Goal: Information Seeking & Learning: Understand process/instructions

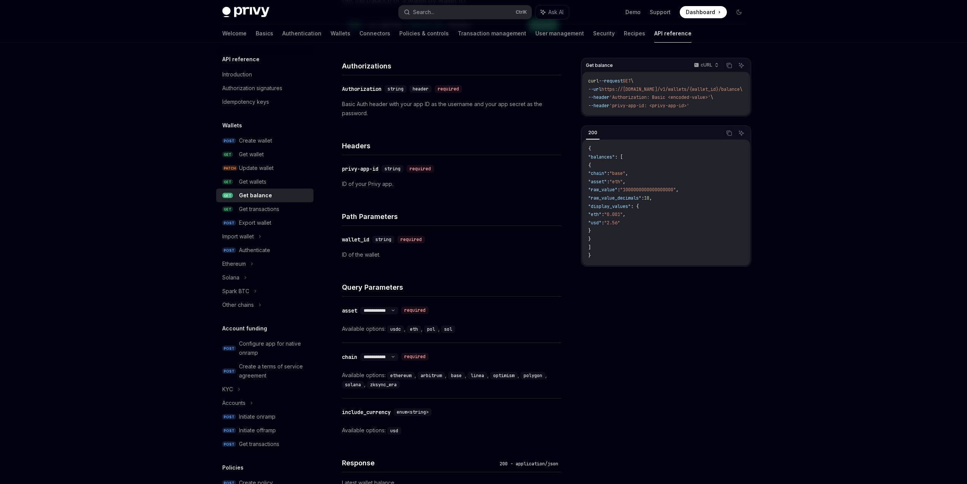
scroll to position [0, 23]
click at [272, 199] on div "Get balance" at bounding box center [274, 195] width 70 height 9
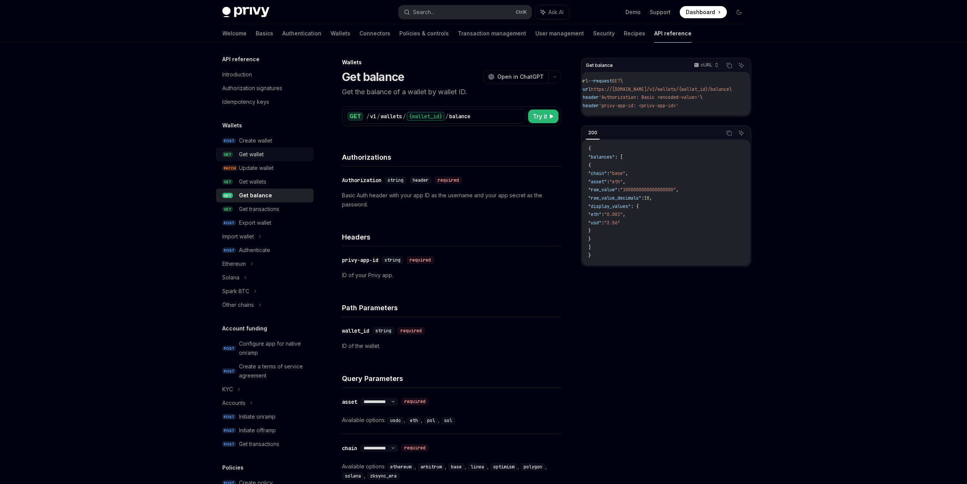
click at [279, 158] on div "Get wallet" at bounding box center [274, 154] width 70 height 9
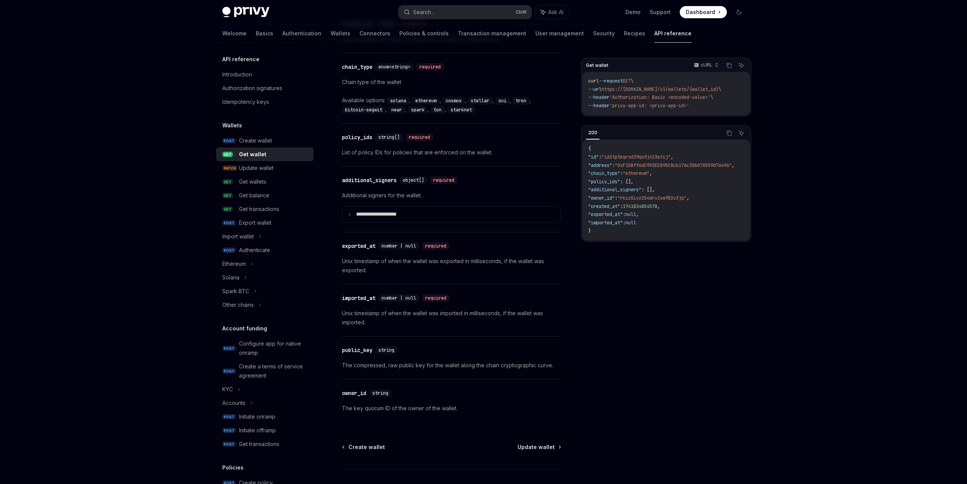
scroll to position [541, 0]
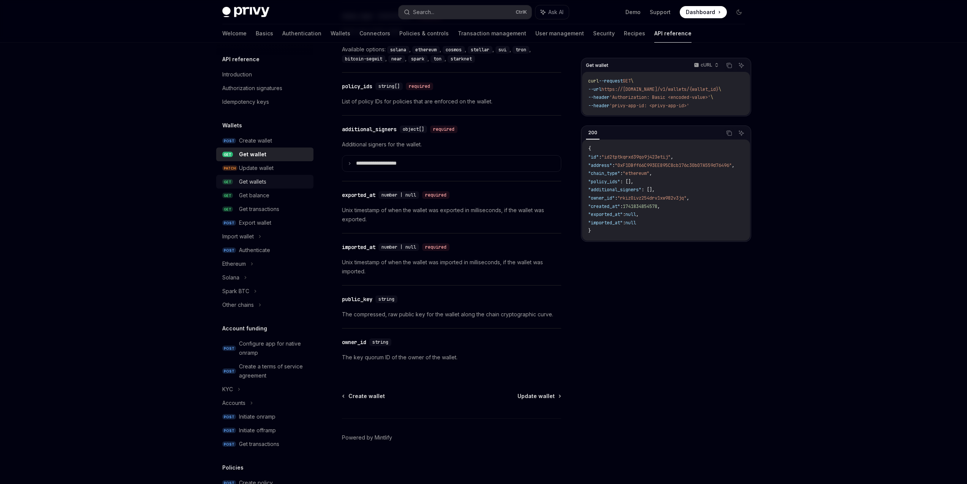
click at [286, 179] on div "Get wallets" at bounding box center [274, 181] width 70 height 9
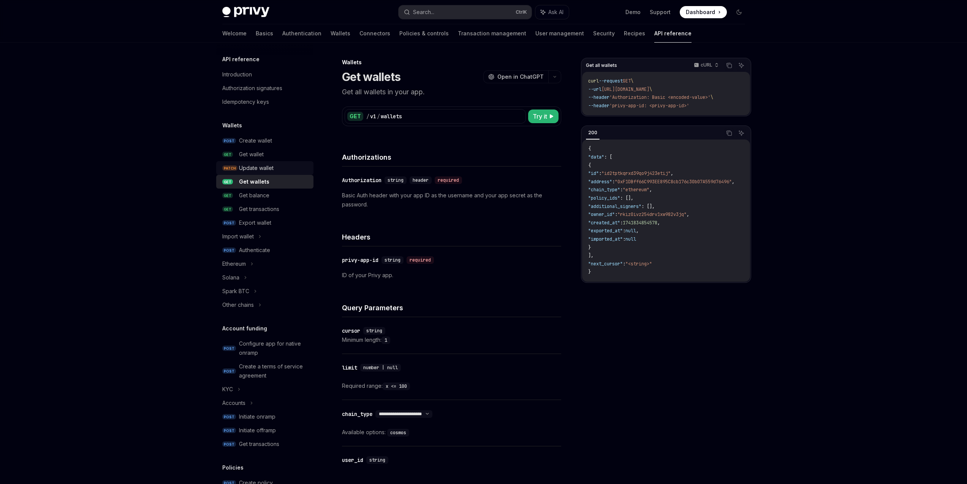
click at [287, 171] on div "Update wallet" at bounding box center [274, 167] width 70 height 9
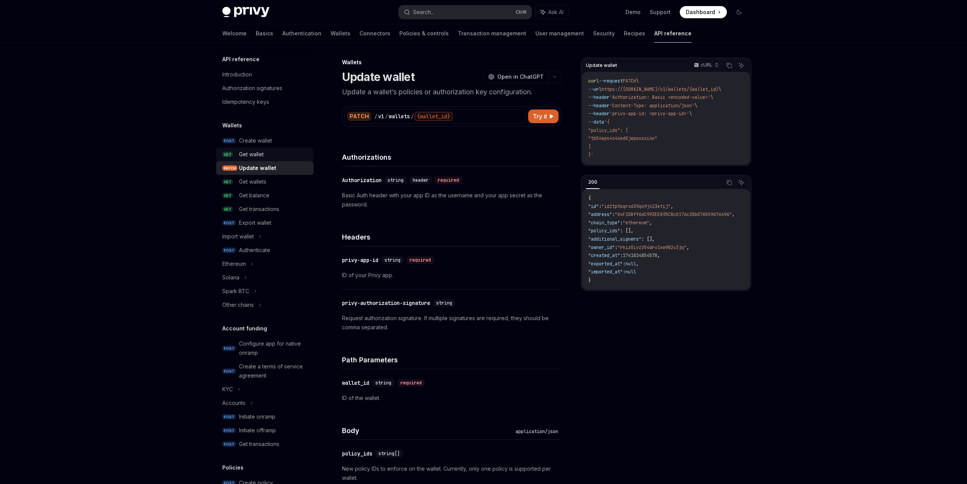
click at [286, 159] on link "GET Get wallet" at bounding box center [264, 154] width 97 height 14
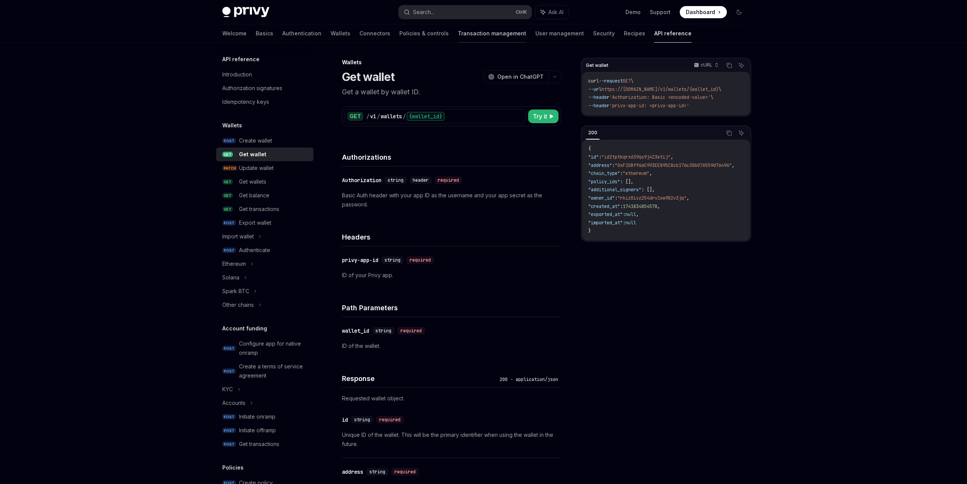
type textarea "*"
click at [454, 17] on button "Search... Ctrl K" at bounding box center [465, 12] width 133 height 14
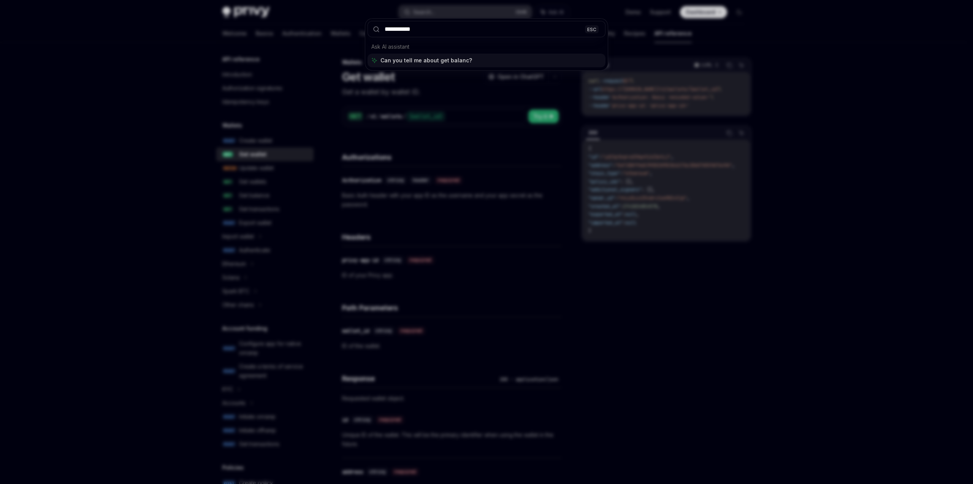
type input "**********"
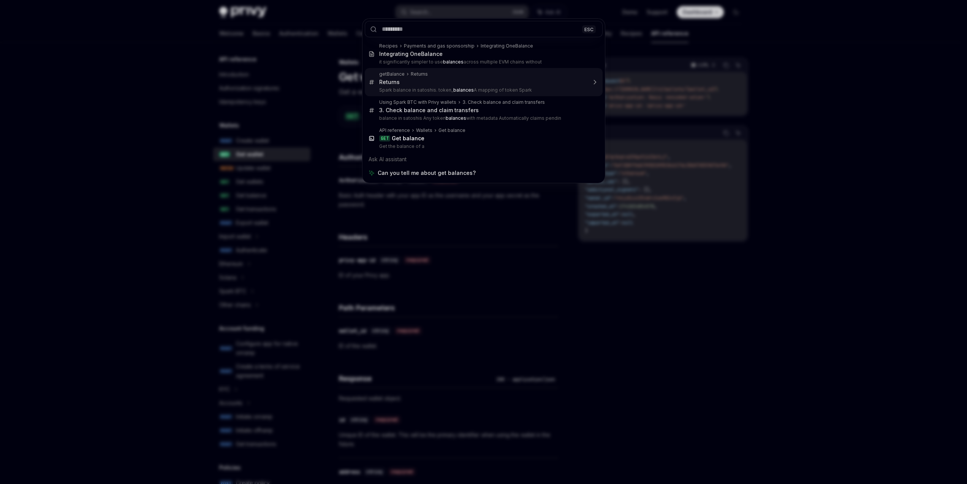
scroll to position [430, 0]
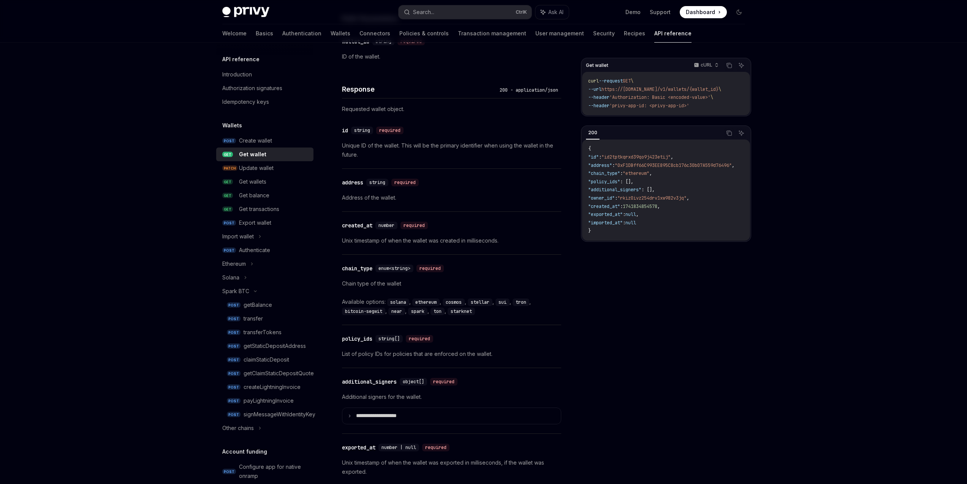
scroll to position [319, 0]
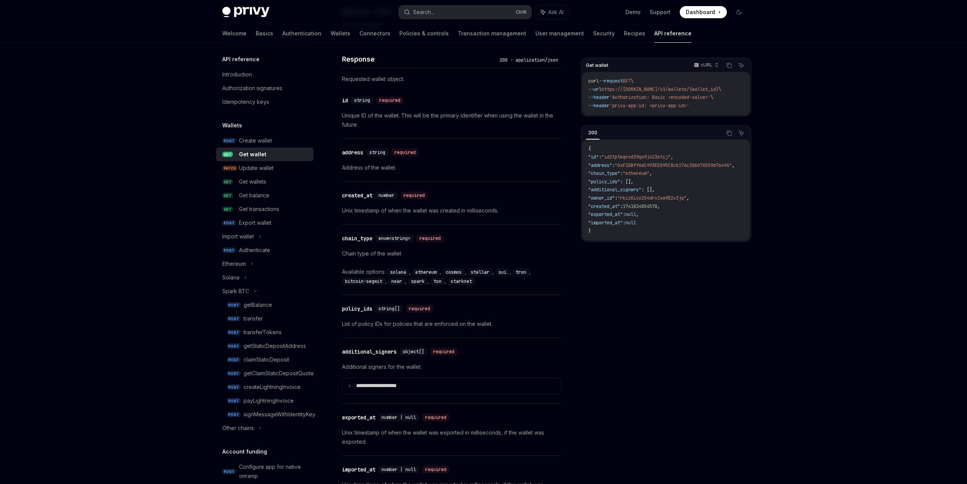
click at [286, 153] on div "Get wallet" at bounding box center [274, 154] width 70 height 9
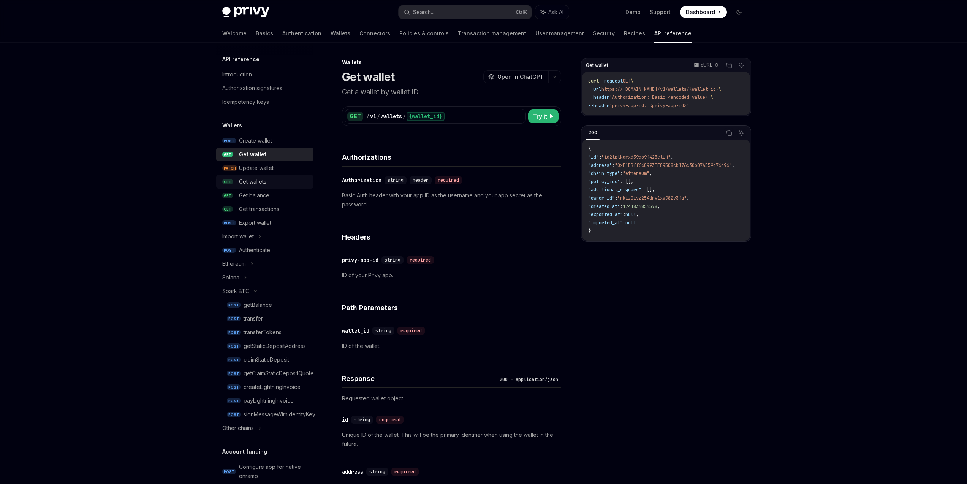
click at [275, 179] on div "Get wallets" at bounding box center [274, 181] width 70 height 9
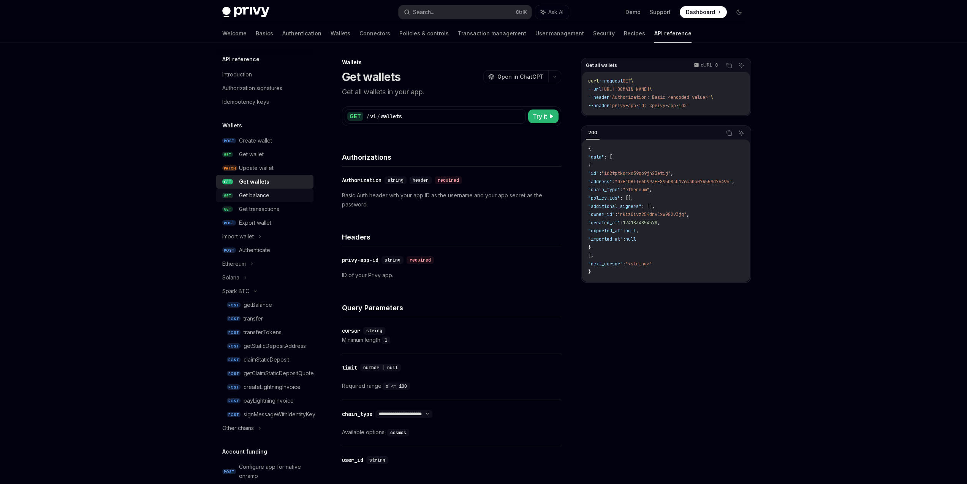
click at [275, 193] on div "Get balance" at bounding box center [274, 195] width 70 height 9
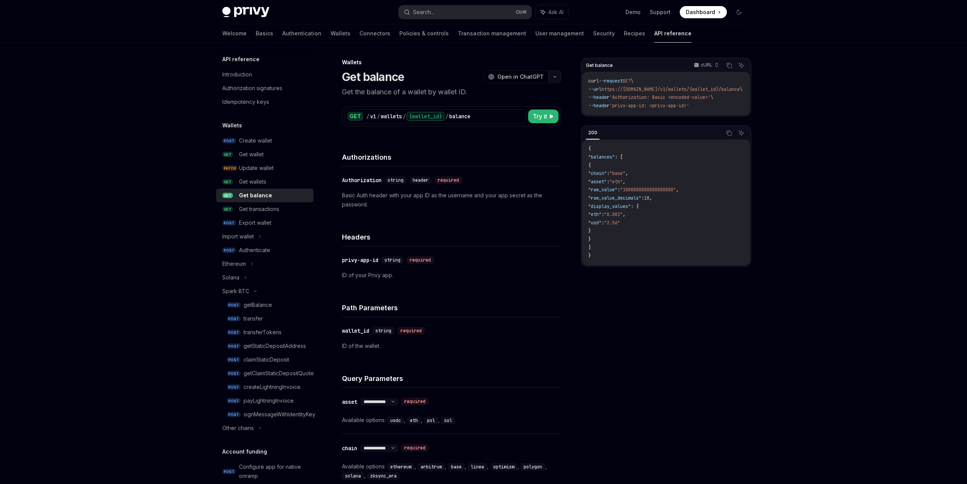
click at [555, 80] on button "button" at bounding box center [554, 76] width 13 height 13
click at [654, 399] on div "Get balance cURL Copy Ask AI curl --request GET \ --url https://api.privy.io/v1…" at bounding box center [666, 271] width 170 height 426
click at [534, 118] on span "Try it" at bounding box center [540, 116] width 14 height 9
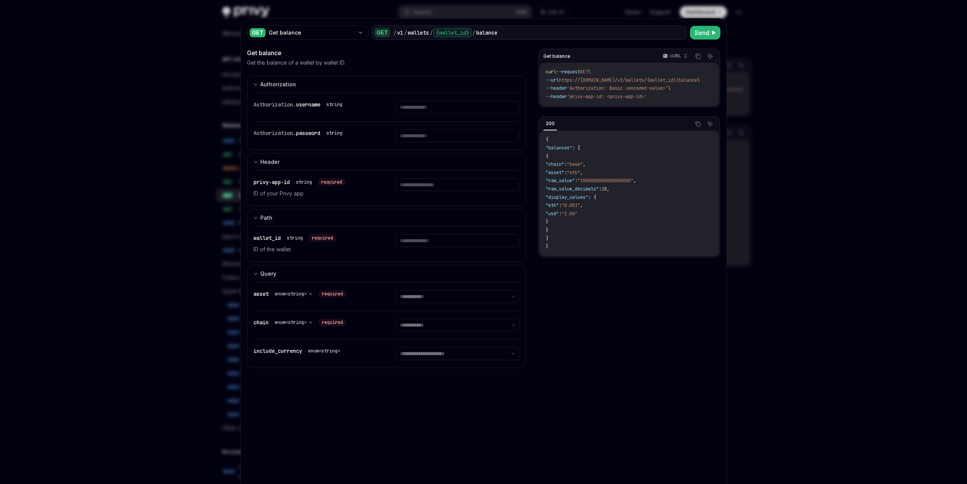
click at [614, 223] on code "{ "balances" : [ { "chain" : "base" , "asset" : "eth" , "raw_value" : "10000000…" at bounding box center [629, 193] width 167 height 115
click at [508, 422] on div "**********" at bounding box center [386, 273] width 279 height 450
click at [807, 209] on div at bounding box center [483, 242] width 967 height 484
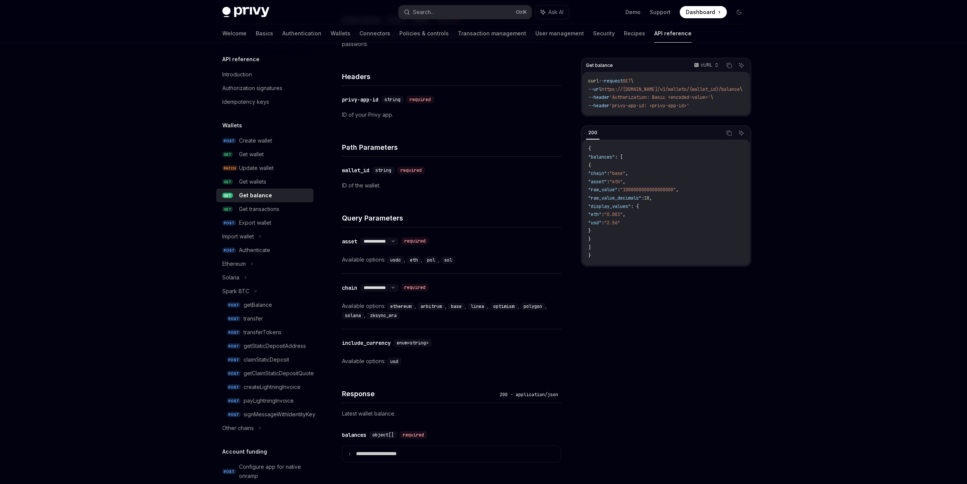
scroll to position [182, 0]
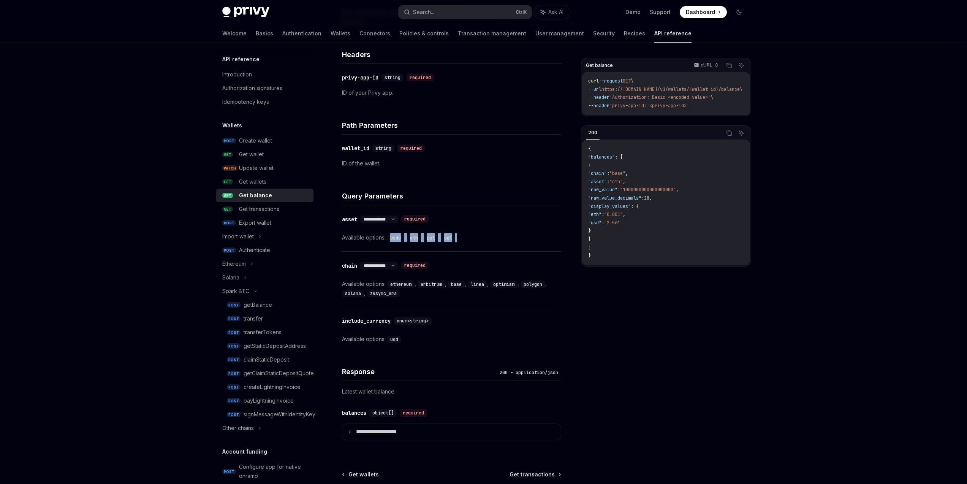
drag, startPoint x: 391, startPoint y: 238, endPoint x: 501, endPoint y: 240, distance: 109.8
click at [487, 241] on div "Available options: usdc , eth , pol , sol" at bounding box center [451, 237] width 219 height 9
copy div "usdc , eth , pol , sol"
click at [484, 247] on div "**********" at bounding box center [451, 228] width 219 height 46
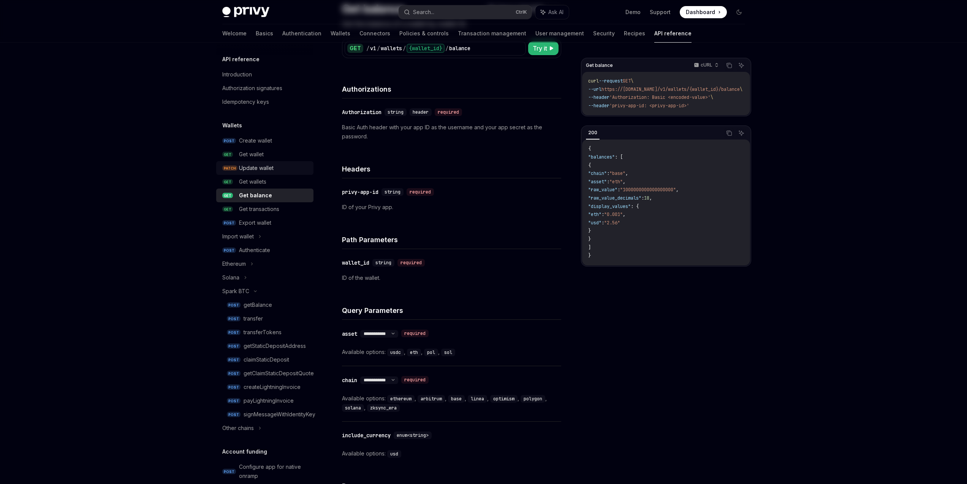
scroll to position [0, 0]
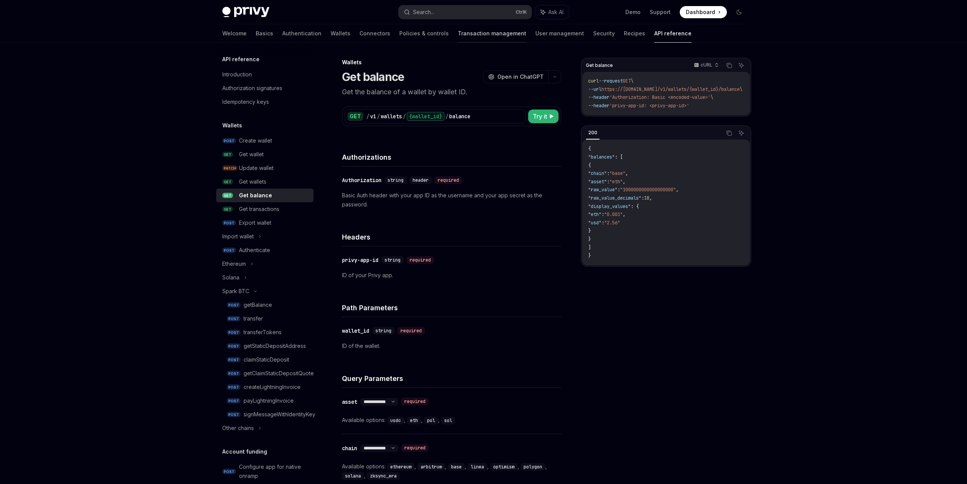
click at [463, 37] on link "Transaction management" at bounding box center [492, 33] width 68 height 18
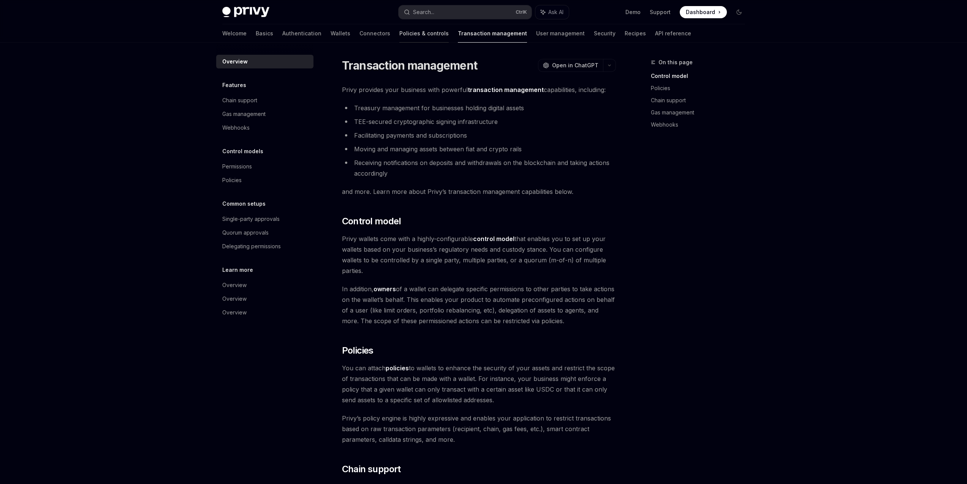
click at [399, 40] on link "Policies & controls" at bounding box center [423, 33] width 49 height 18
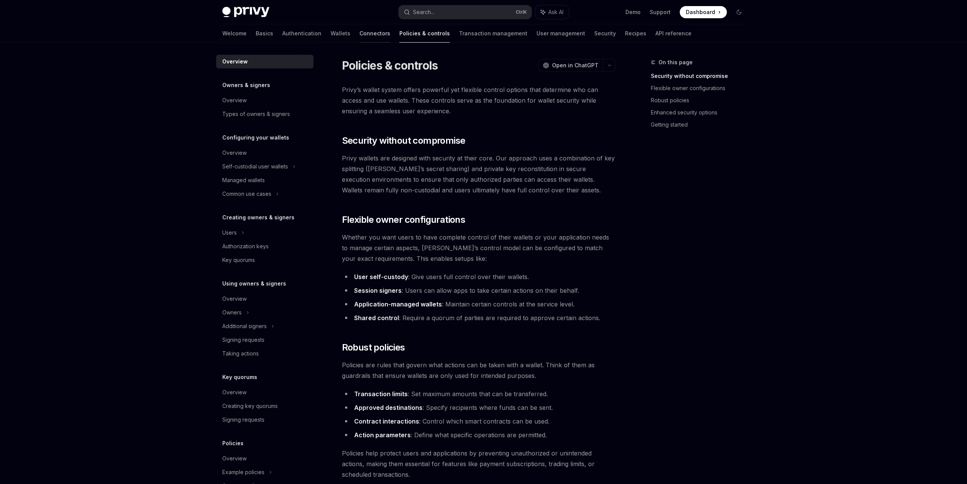
click at [359, 39] on link "Connectors" at bounding box center [374, 33] width 31 height 18
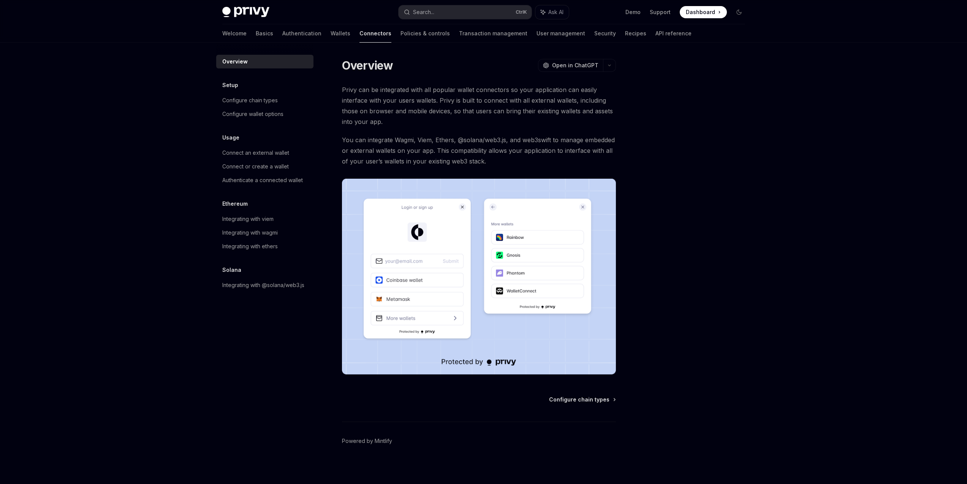
click at [316, 37] on div "Welcome Basics Authentication Wallets Connectors Policies & controls Transactio…" at bounding box center [456, 33] width 469 height 18
click at [331, 37] on link "Wallets" at bounding box center [341, 33] width 20 height 18
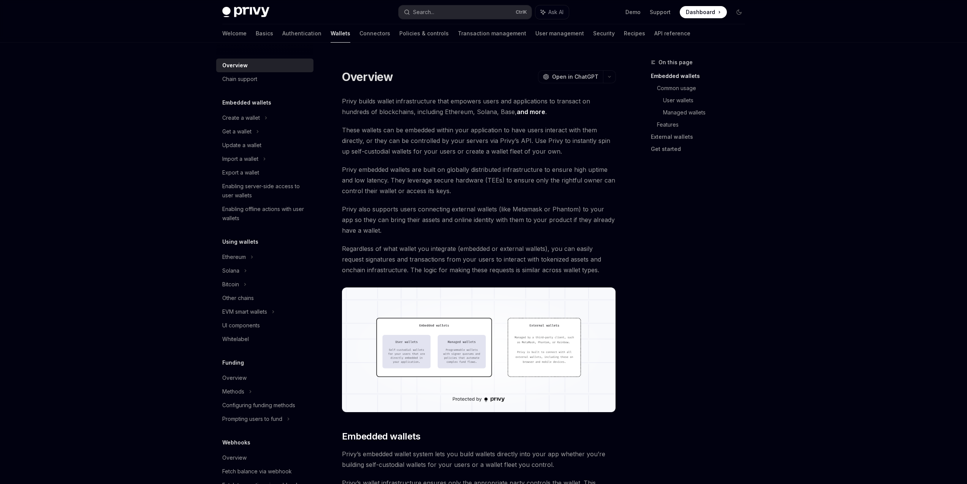
click at [282, 38] on link "Authentication" at bounding box center [301, 33] width 39 height 18
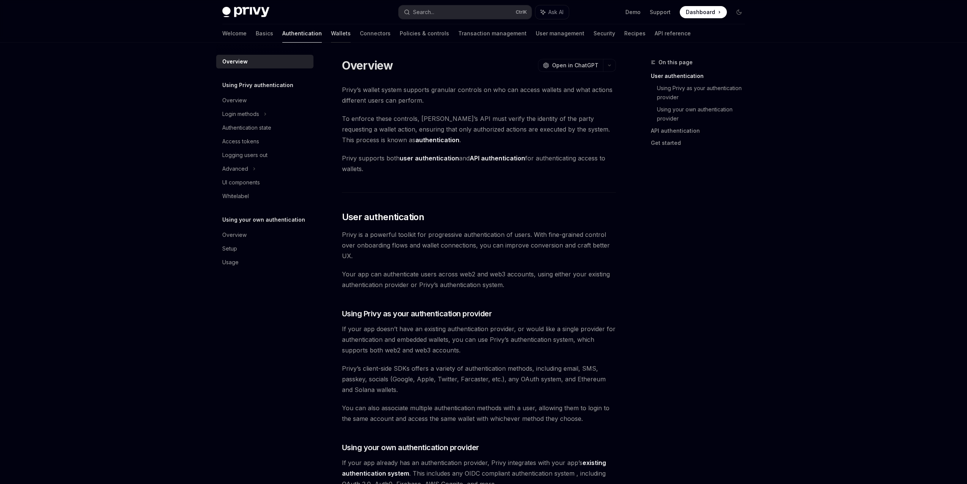
click at [331, 33] on link "Wallets" at bounding box center [341, 33] width 20 height 18
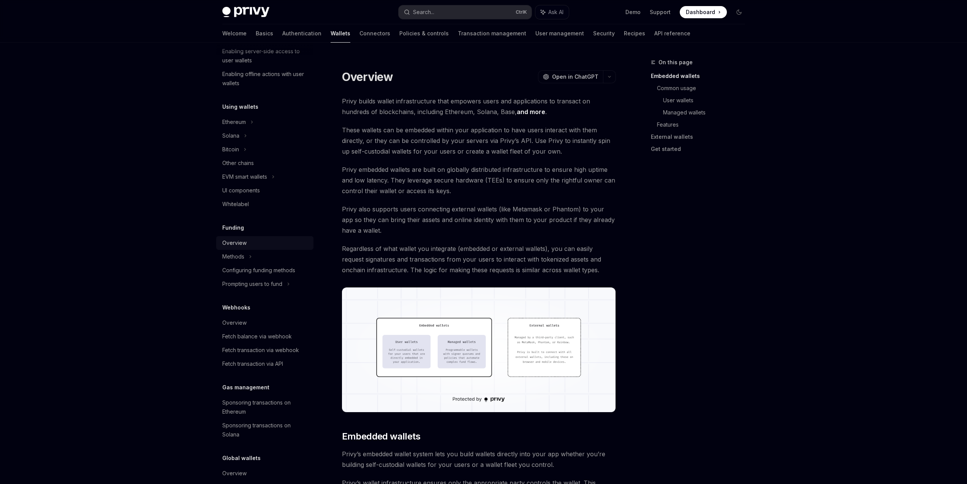
scroll to position [174, 0]
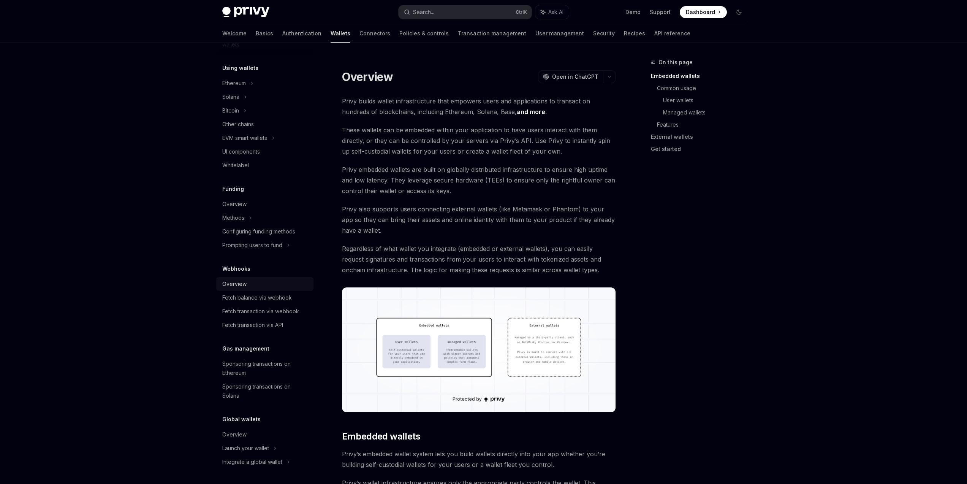
click at [261, 283] on div "Overview" at bounding box center [265, 283] width 87 height 9
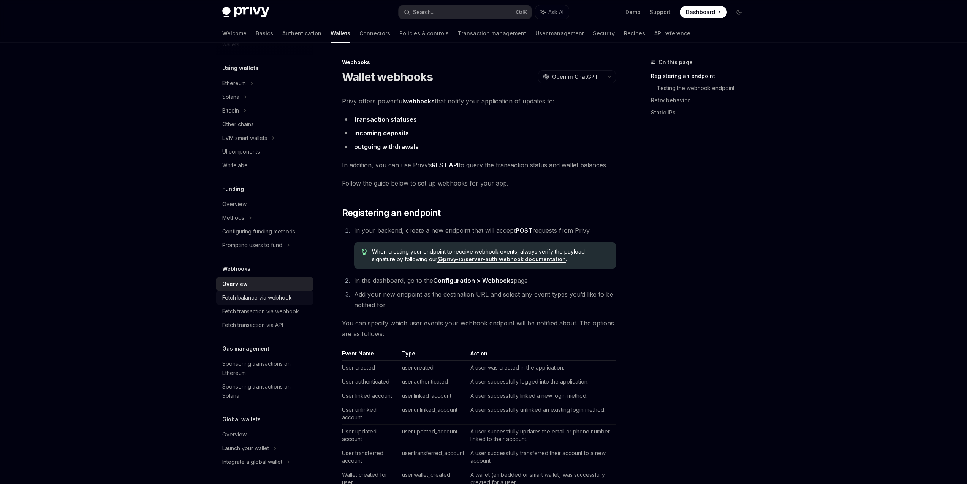
click at [264, 296] on div "Fetch balance via webhook" at bounding box center [257, 297] width 70 height 9
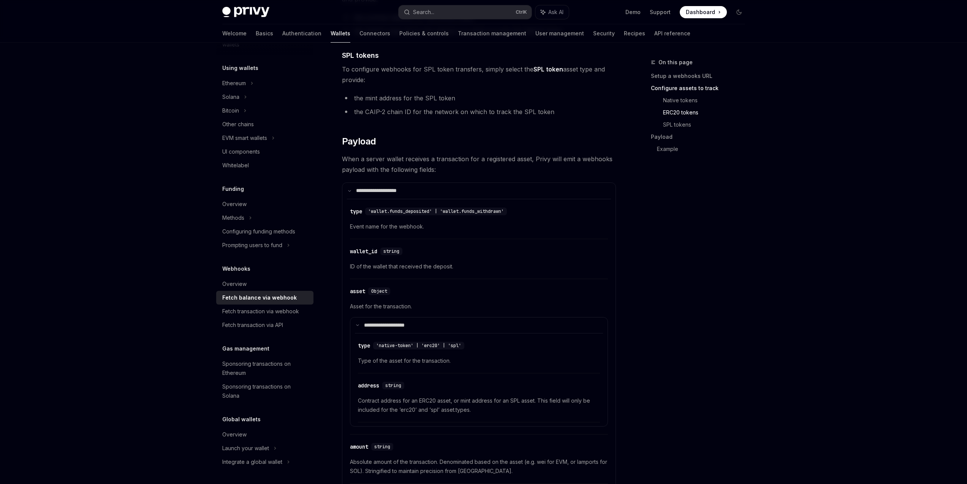
scroll to position [547, 0]
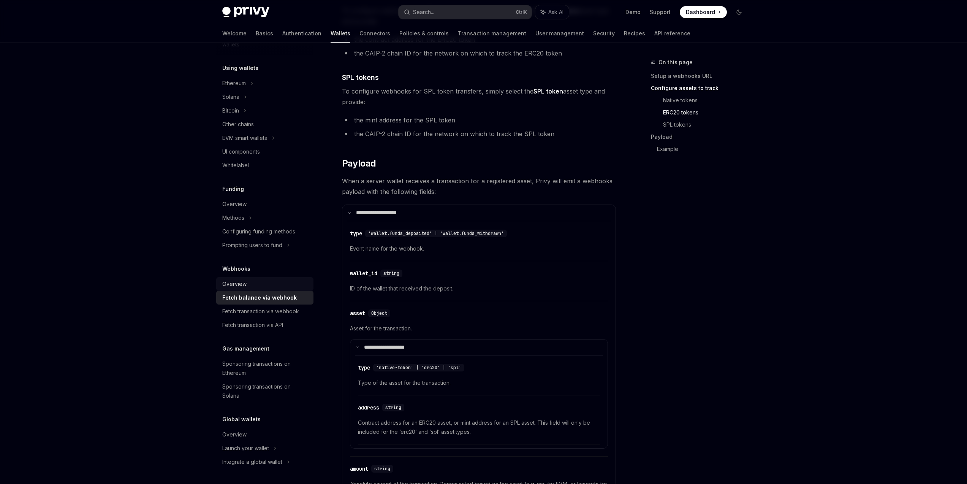
click at [265, 283] on div "Overview" at bounding box center [265, 283] width 87 height 9
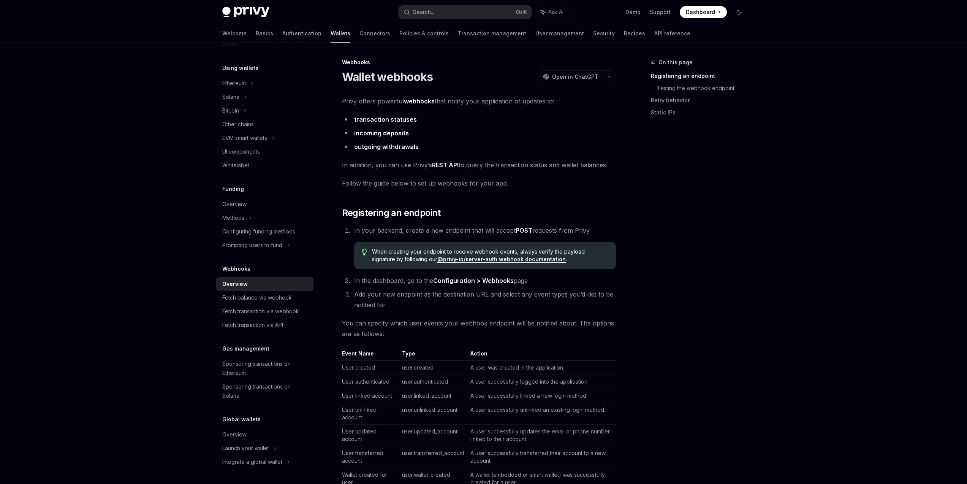
click at [265, 288] on link "Overview" at bounding box center [264, 284] width 97 height 14
click at [265, 288] on div "Overview" at bounding box center [265, 283] width 87 height 9
click at [265, 296] on div "Fetch balance via webhook" at bounding box center [257, 297] width 70 height 9
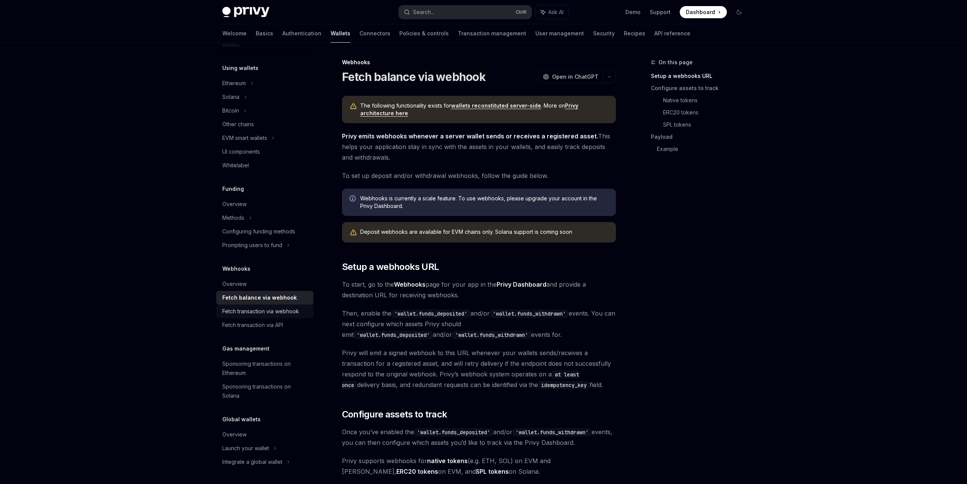
click at [295, 309] on div "Fetch transaction via webhook" at bounding box center [260, 311] width 77 height 9
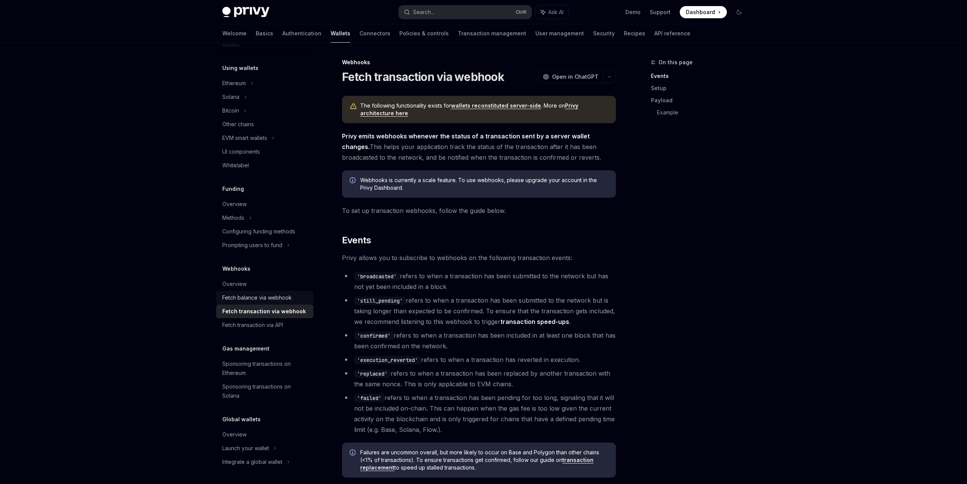
click at [293, 297] on div "Fetch balance via webhook" at bounding box center [265, 297] width 87 height 9
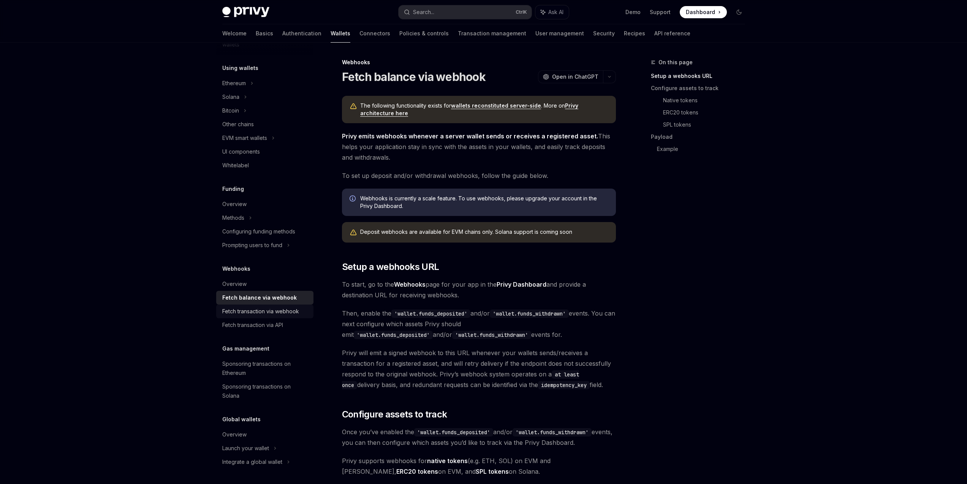
click at [288, 312] on div "Fetch transaction via webhook" at bounding box center [260, 311] width 77 height 9
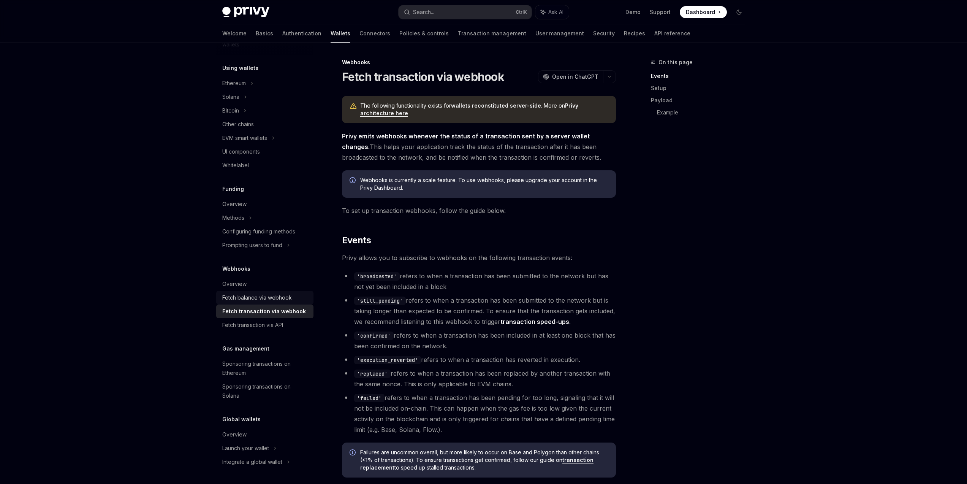
click at [289, 300] on div "Fetch balance via webhook" at bounding box center [257, 297] width 70 height 9
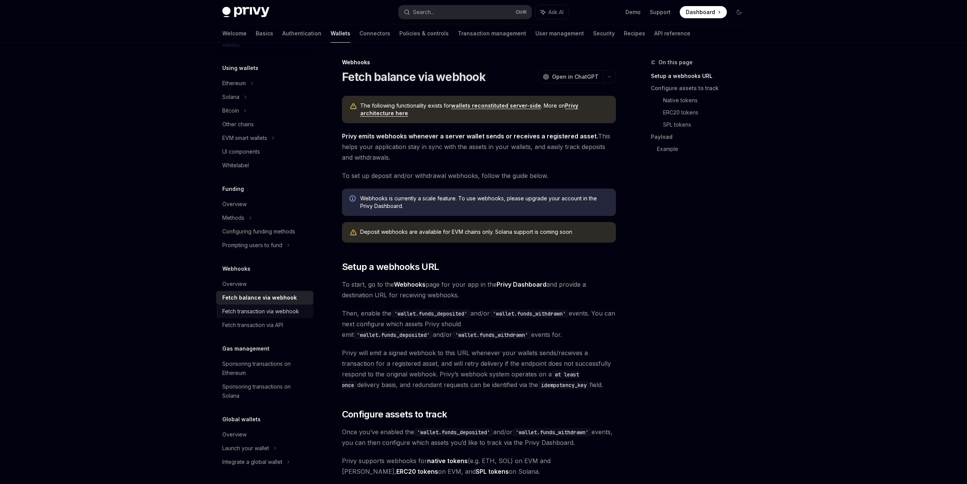
click at [288, 307] on div "Fetch transaction via webhook" at bounding box center [260, 311] width 77 height 9
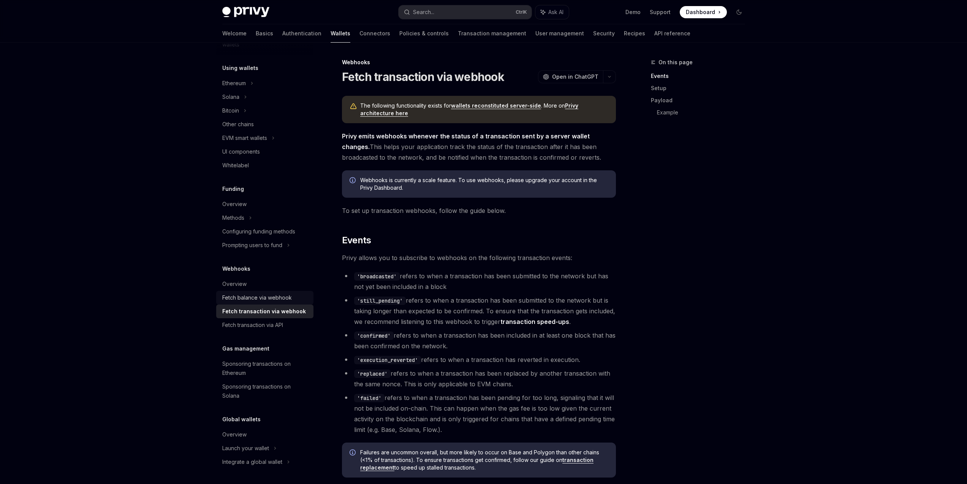
click at [288, 298] on div "Fetch balance via webhook" at bounding box center [257, 297] width 70 height 9
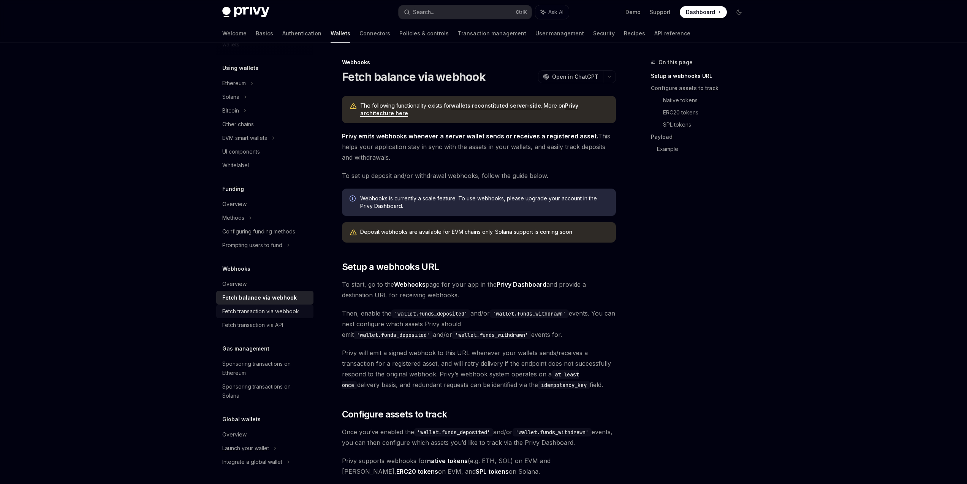
click at [285, 311] on div "Fetch transaction via webhook" at bounding box center [260, 311] width 77 height 9
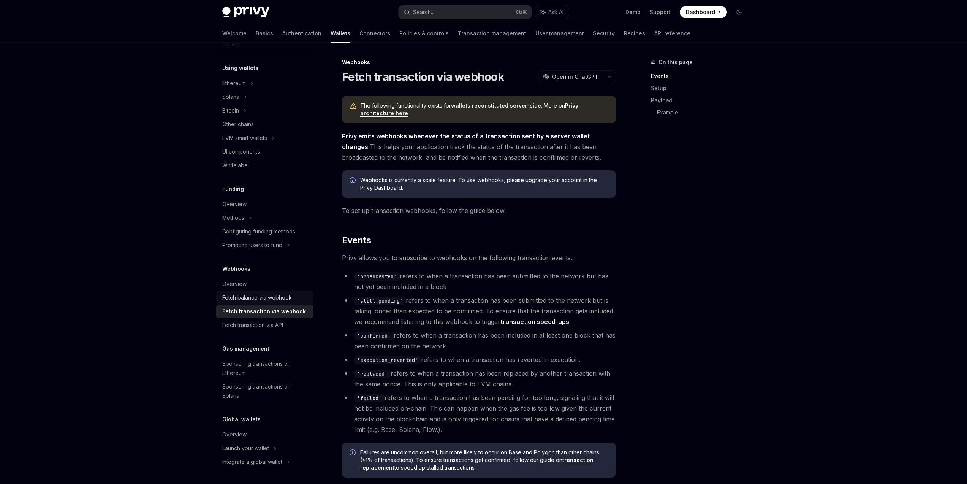
click at [285, 296] on div "Fetch balance via webhook" at bounding box center [257, 297] width 70 height 9
type textarea "*"
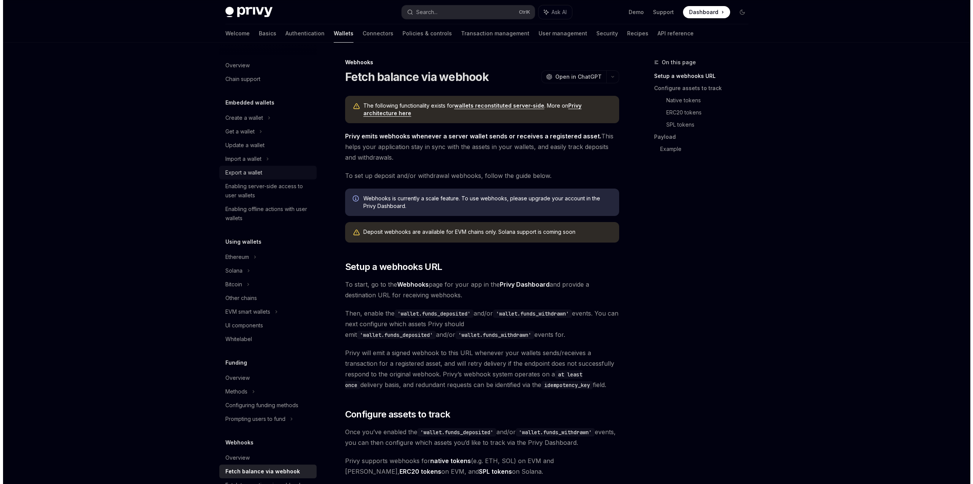
scroll to position [91, 0]
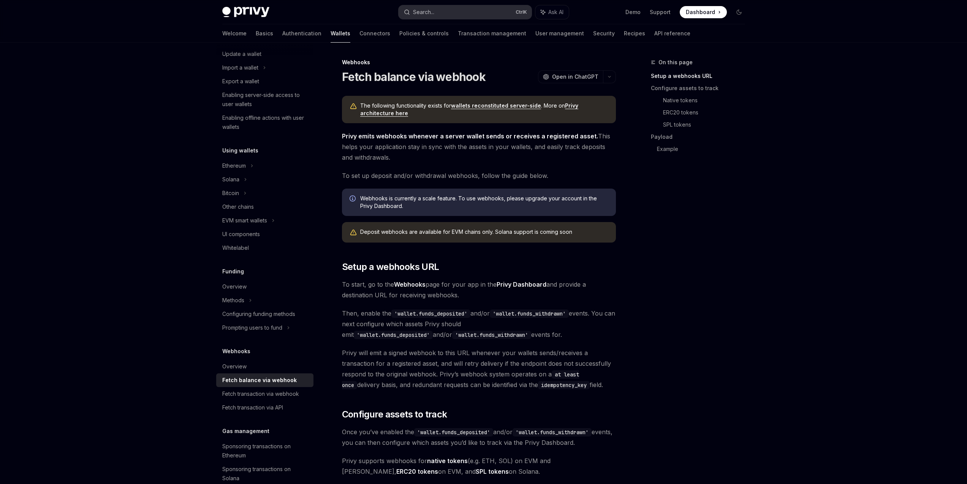
click at [451, 16] on button "Search... Ctrl K" at bounding box center [465, 12] width 133 height 14
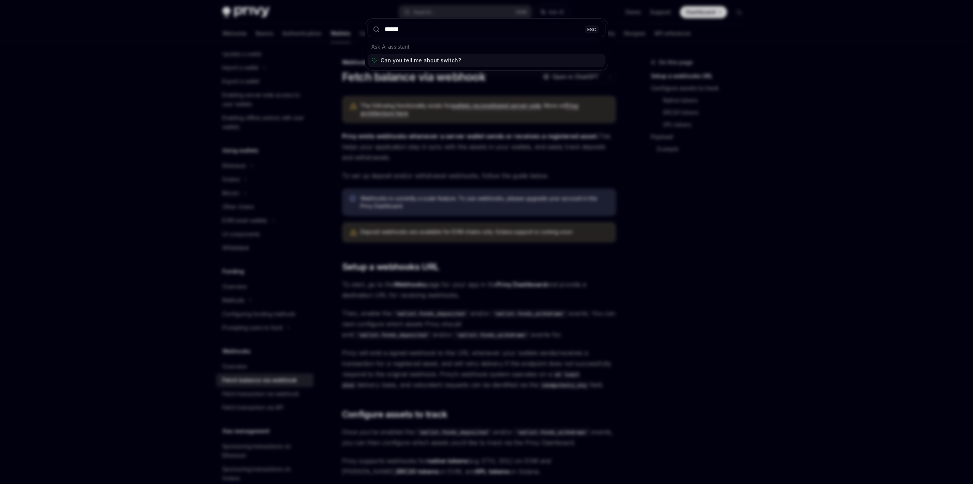
type input "******"
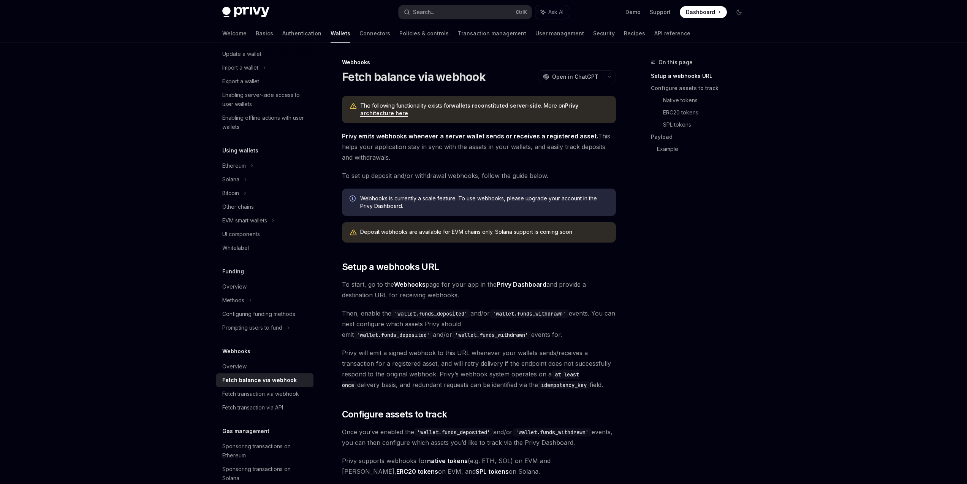
type textarea "*"
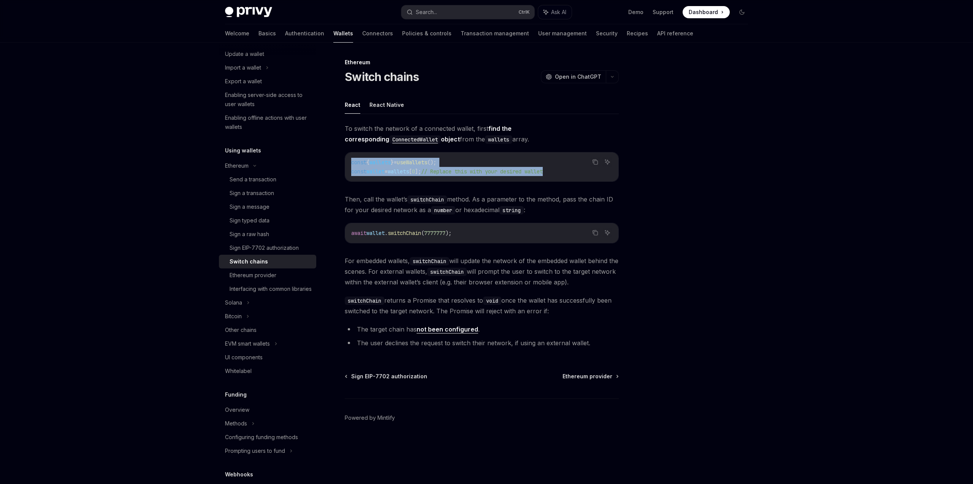
drag, startPoint x: 351, startPoint y: 165, endPoint x: 573, endPoint y: 169, distance: 222.3
click at [573, 169] on code "const { wallets } = useWallets (); const wallet = wallets [ 0 ]; // Replace thi…" at bounding box center [481, 167] width 261 height 18
copy code "const { wallets } = useWallets (); const wallet = wallets [ 0 ]; // Replace thi…"
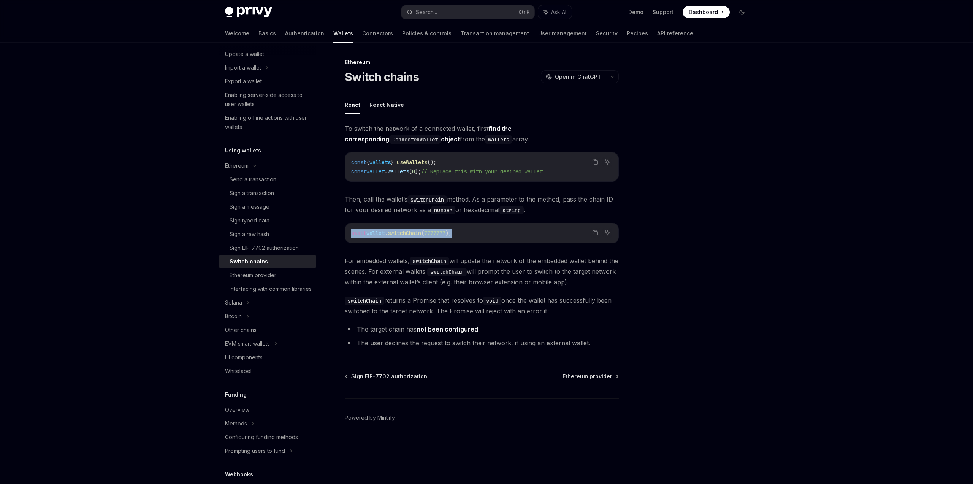
drag, startPoint x: 351, startPoint y: 235, endPoint x: 465, endPoint y: 230, distance: 114.1
click at [465, 230] on div "await wallet . switchChain ( 7777777 );" at bounding box center [481, 233] width 273 height 20
copy span "await wallet . switchChain ( 7777777 );"
click at [441, 21] on div "Privy Docs home page Search... Ctrl K Ask AI Demo Support Dashboard Dashboard S…" at bounding box center [486, 12] width 523 height 24
click at [442, 16] on button "Search... Ctrl K" at bounding box center [467, 12] width 133 height 14
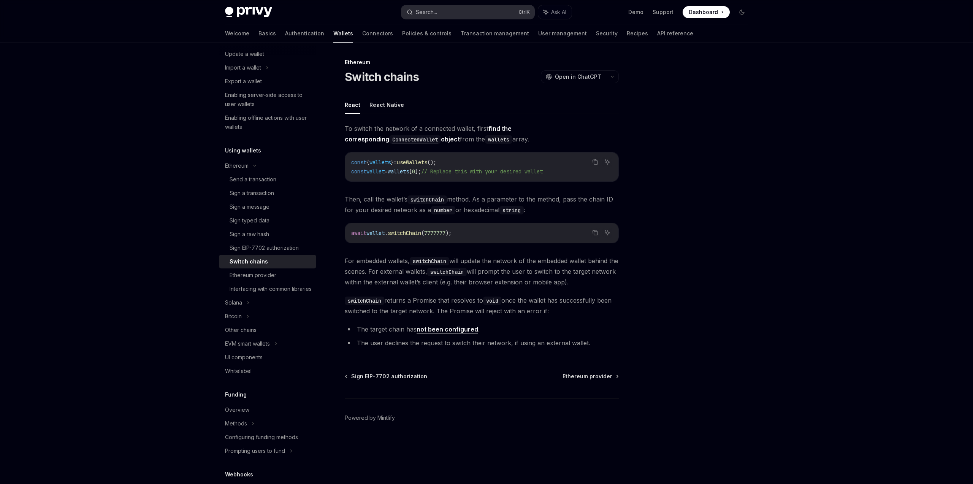
type input "**********"
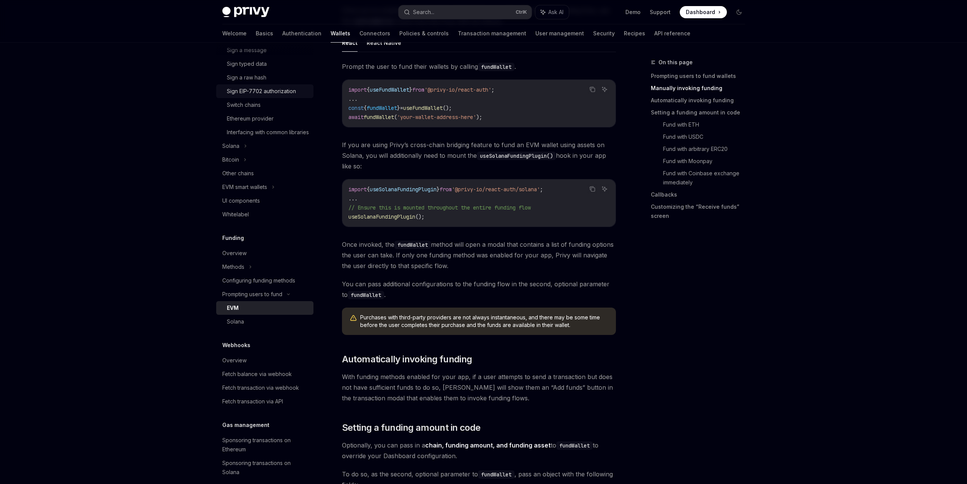
scroll to position [333, 0]
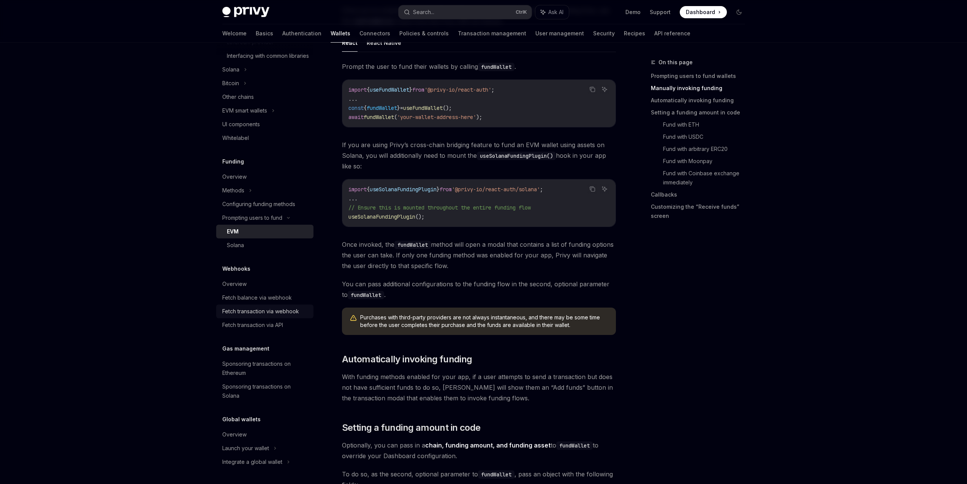
click at [283, 306] on link "Fetch transaction via webhook" at bounding box center [264, 311] width 97 height 14
type textarea "*"
